Goal: Task Accomplishment & Management: Manage account settings

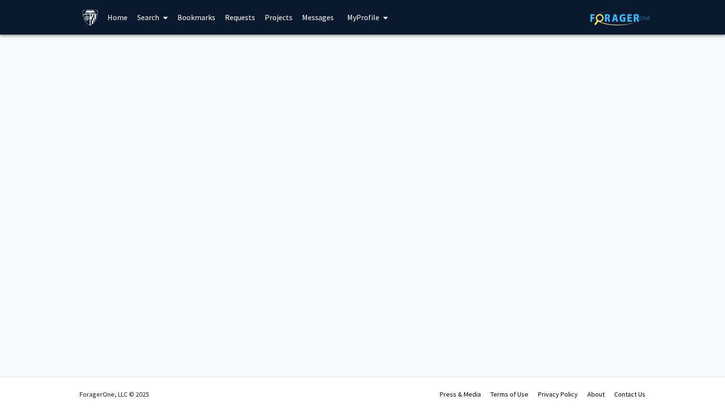
click at [363, 23] on button "My Profile" at bounding box center [367, 17] width 46 height 35
click at [387, 55] on span "View Profile" at bounding box center [407, 55] width 58 height 11
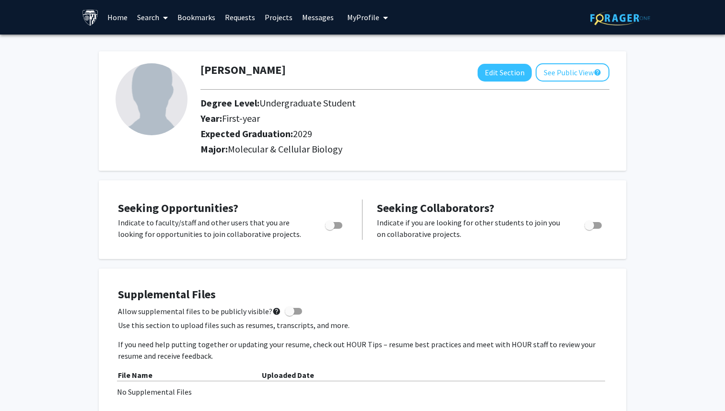
click at [181, 95] on img at bounding box center [152, 99] width 72 height 72
click at [140, 98] on img at bounding box center [152, 99] width 72 height 72
click at [492, 76] on button "Edit Section" at bounding box center [504, 73] width 54 height 18
select select "first-year"
select select "2029"
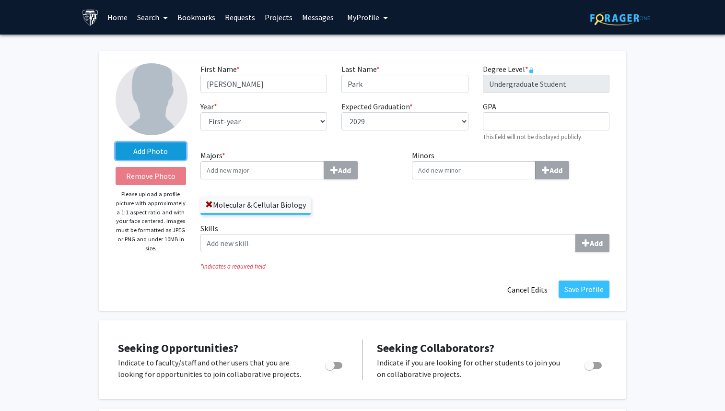
click at [156, 154] on label "Add Photo" at bounding box center [151, 150] width 70 height 17
click at [0, 0] on input "Add Photo" at bounding box center [0, 0] width 0 height 0
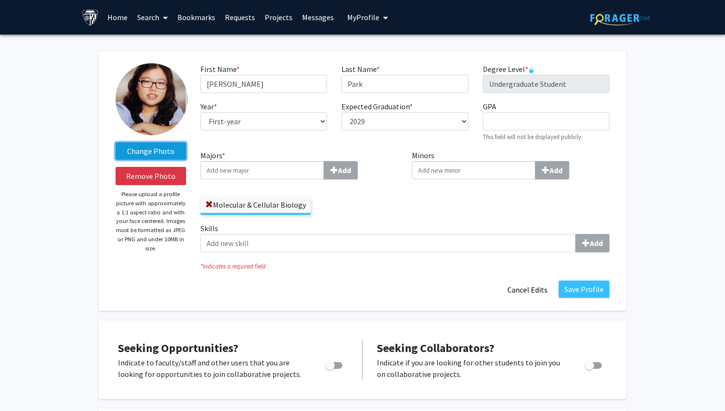
click at [166, 151] on label "Change Photo" at bounding box center [151, 150] width 70 height 17
click at [0, 0] on input "Change Photo" at bounding box center [0, 0] width 0 height 0
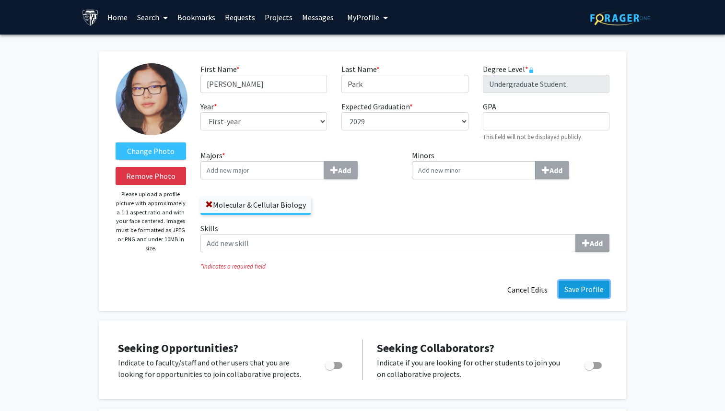
click at [584, 286] on button "Save Profile" at bounding box center [583, 288] width 51 height 17
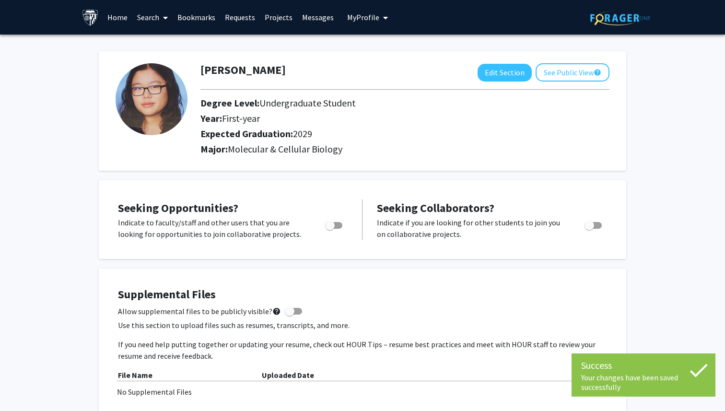
click at [109, 19] on link "Home" at bounding box center [118, 17] width 30 height 34
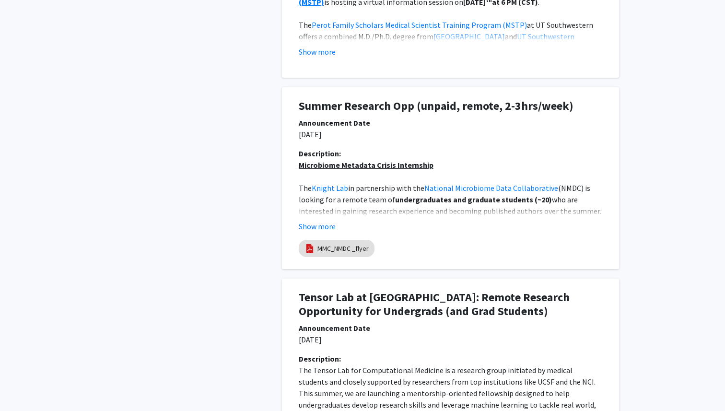
scroll to position [661, 0]
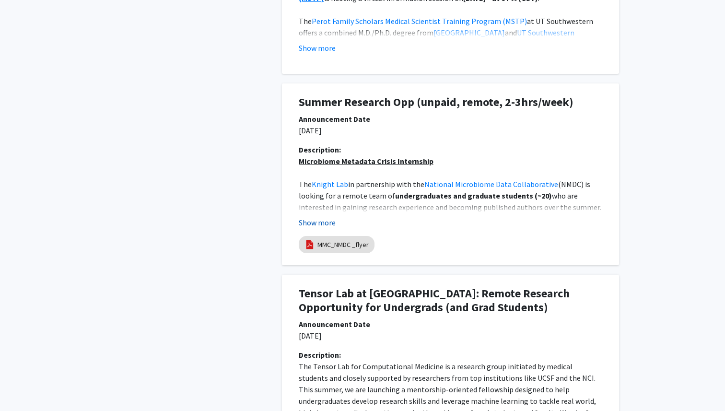
click at [318, 224] on button "Show more" at bounding box center [317, 223] width 37 height 12
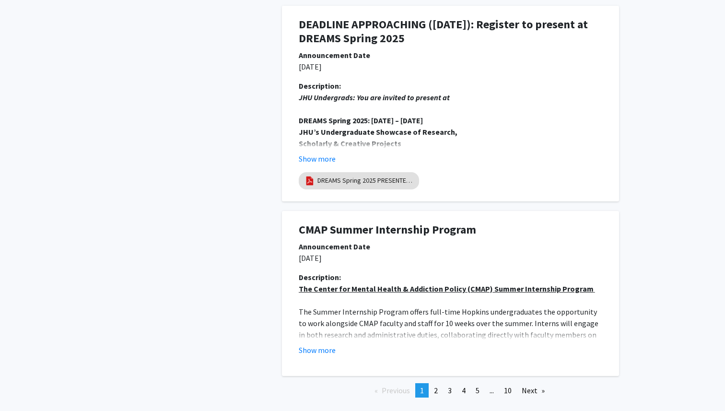
scroll to position [2157, 0]
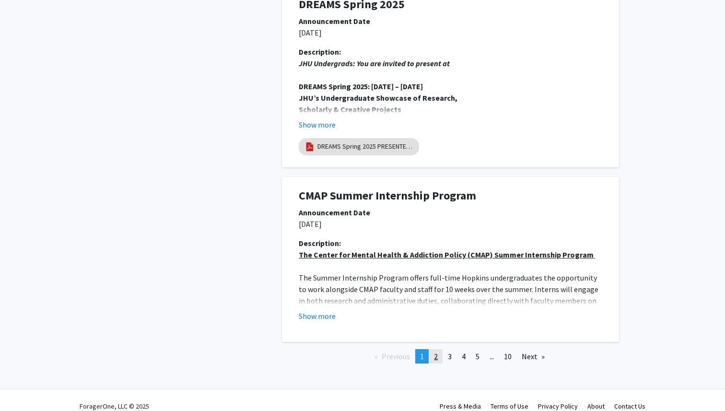
click at [432, 349] on link "page 2" at bounding box center [435, 356] width 13 height 14
